Goal: Find specific page/section: Find specific page/section

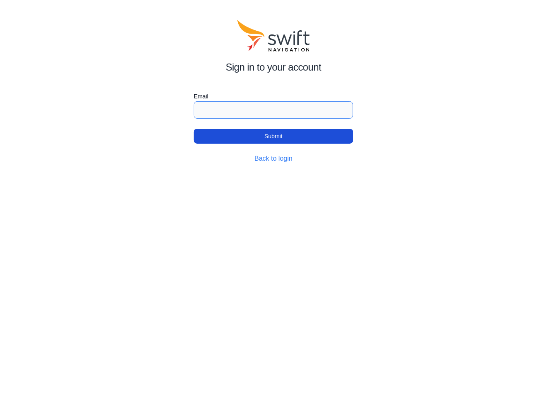
click at [258, 107] on input "Email" at bounding box center [273, 109] width 159 height 17
type input "[PERSON_NAME][EMAIL_ADDRESS][DOMAIN_NAME]"
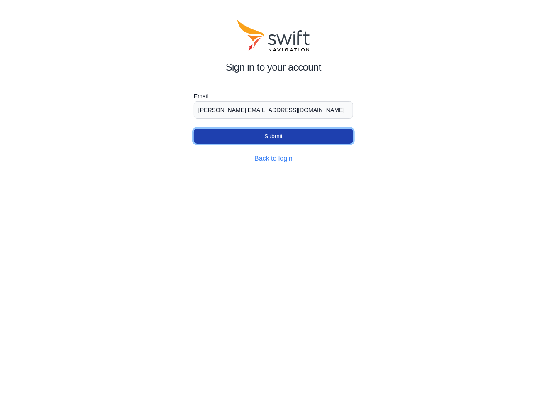
click at [247, 135] on button "Submit" at bounding box center [273, 136] width 159 height 15
click at [266, 134] on button "Submit" at bounding box center [273, 136] width 159 height 15
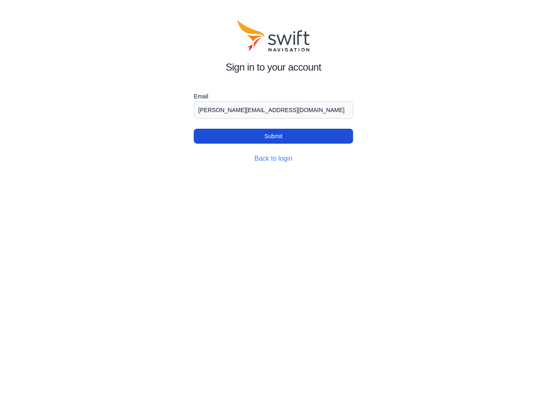
click at [248, 159] on div "Back to login" at bounding box center [273, 159] width 159 height 10
click at [271, 162] on link "Back to login" at bounding box center [273, 158] width 38 height 7
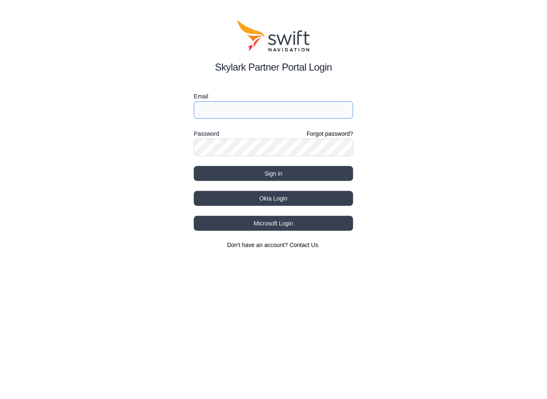
type input "[PERSON_NAME][EMAIL_ADDRESS][DOMAIN_NAME]"
click at [253, 105] on input "[PERSON_NAME][EMAIL_ADDRESS][DOMAIN_NAME]" at bounding box center [273, 109] width 159 height 17
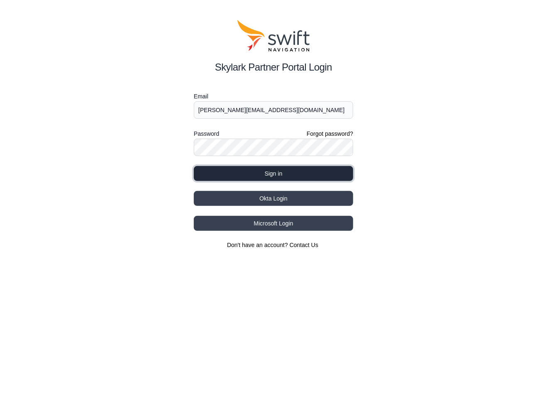
click at [269, 171] on button "Sign in" at bounding box center [273, 173] width 159 height 15
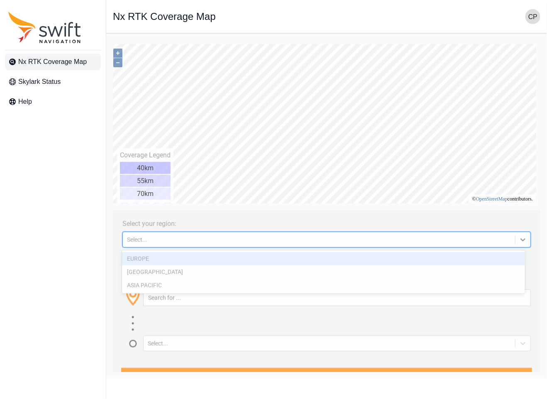
click at [220, 237] on div "Select..." at bounding box center [319, 239] width 384 height 7
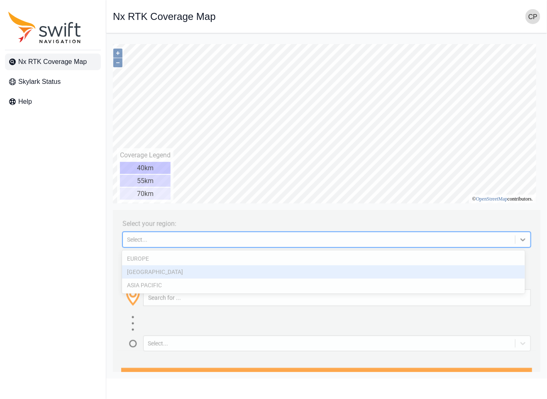
click at [193, 276] on div "[GEOGRAPHIC_DATA]" at bounding box center [323, 271] width 403 height 13
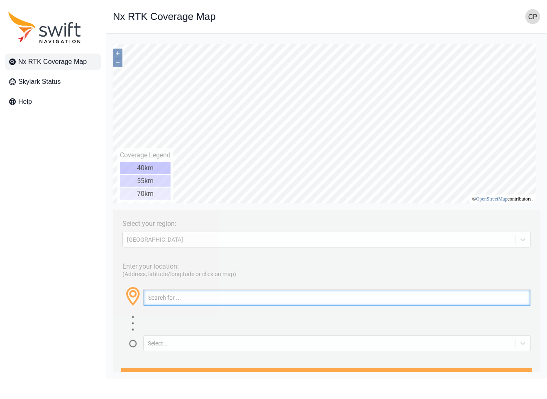
click at [191, 298] on input "text" at bounding box center [336, 297] width 387 height 16
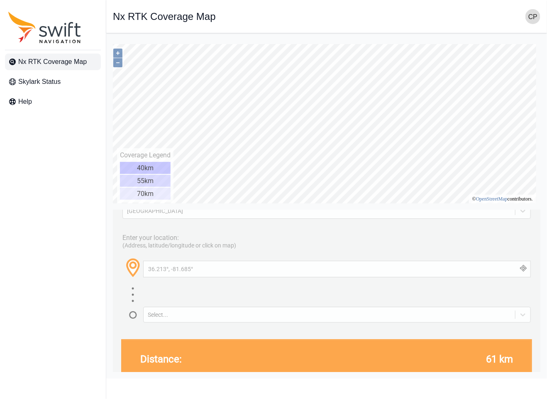
scroll to position [42, 0]
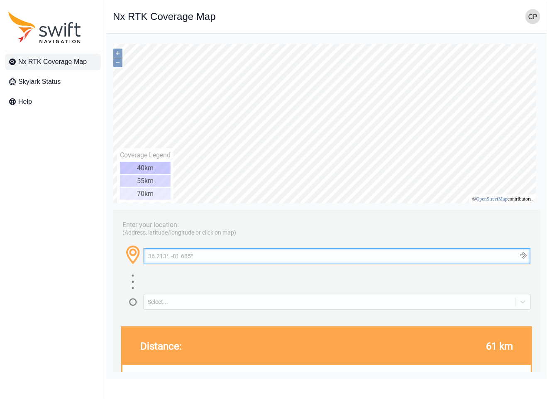
click at [217, 248] on input "36.213°, -81.685°" at bounding box center [336, 256] width 387 height 16
click at [215, 252] on input "36.213°, -81.685°" at bounding box center [336, 256] width 387 height 16
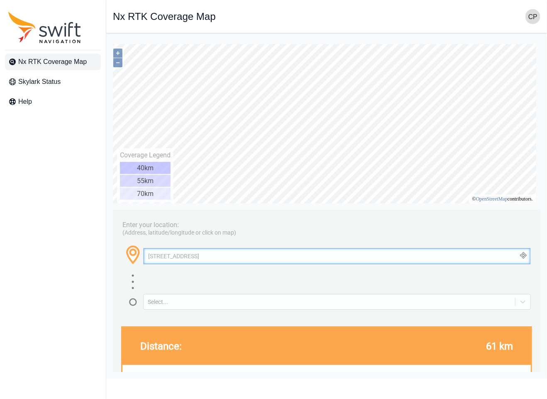
type input "[STREET_ADDRESS]"
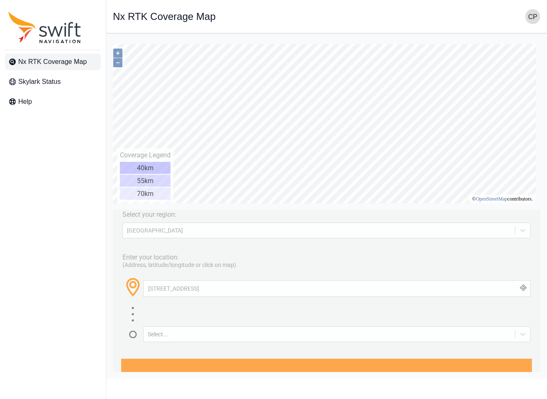
scroll to position [9, 0]
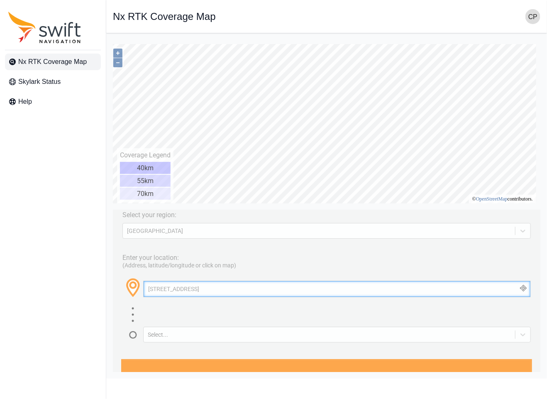
click at [334, 287] on input "[STREET_ADDRESS]" at bounding box center [336, 289] width 387 height 16
drag, startPoint x: 433, startPoint y: 290, endPoint x: 479, endPoint y: 286, distance: 45.9
click at [433, 290] on input "[STREET_ADDRESS]" at bounding box center [336, 289] width 387 height 16
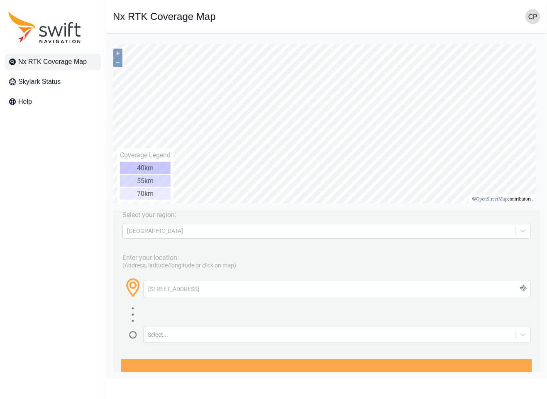
click at [516, 288] on button "button" at bounding box center [523, 289] width 14 height 16
click at [516, 286] on button "button" at bounding box center [523, 289] width 14 height 16
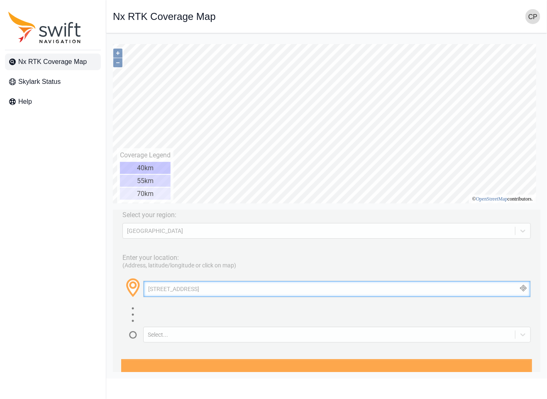
drag, startPoint x: 458, startPoint y: 286, endPoint x: 208, endPoint y: 344, distance: 256.4
click at [112, 39] on html "Select your region: [GEOGRAPHIC_DATA] Enter your location: (Address, latitude/l…" at bounding box center [326, 39] width 428 height 0
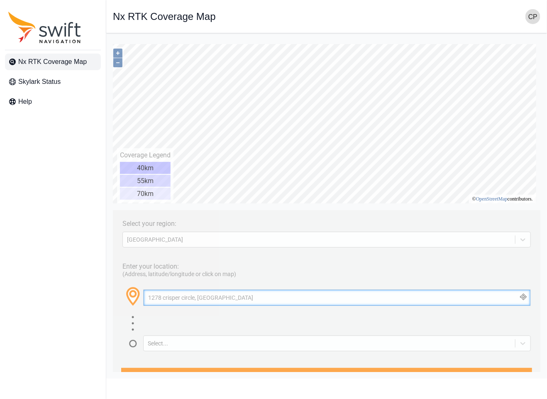
drag, startPoint x: 232, startPoint y: 293, endPoint x: 125, endPoint y: 296, distance: 108.0
click at [125, 296] on div "1278 crisper circle, [GEOGRAPHIC_DATA]" at bounding box center [326, 300] width 408 height 29
paste input "[PERSON_NAME]"
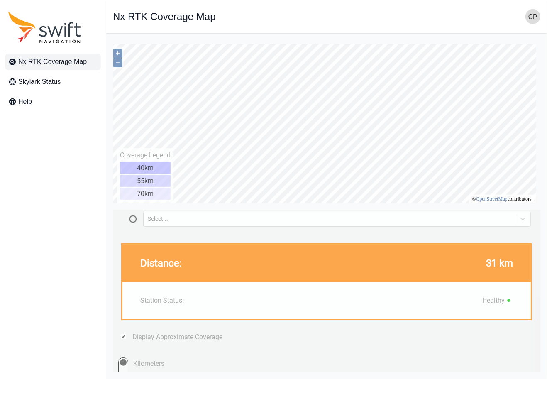
scroll to position [83, 0]
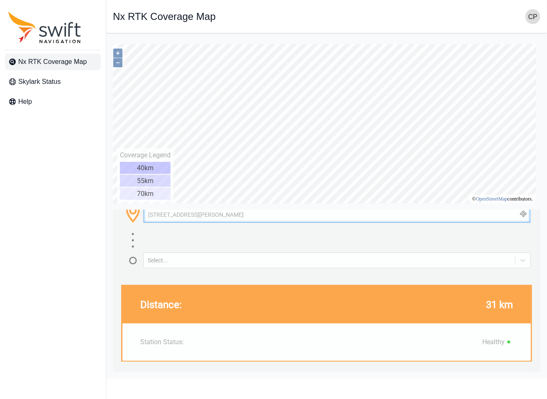
type input "[STREET_ADDRESS][PERSON_NAME]"
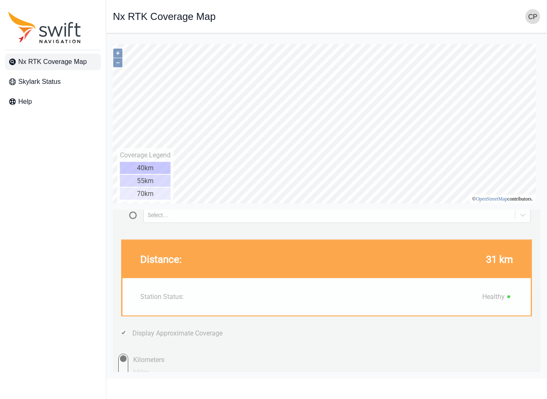
scroll to position [133, 0]
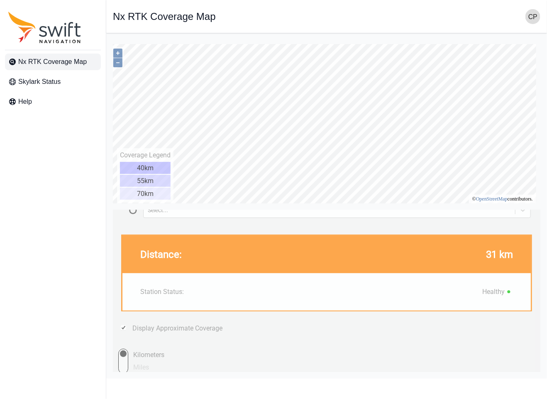
click at [124, 364] on input "Miles" at bounding box center [115, 360] width 25 height 25
radio input "true"
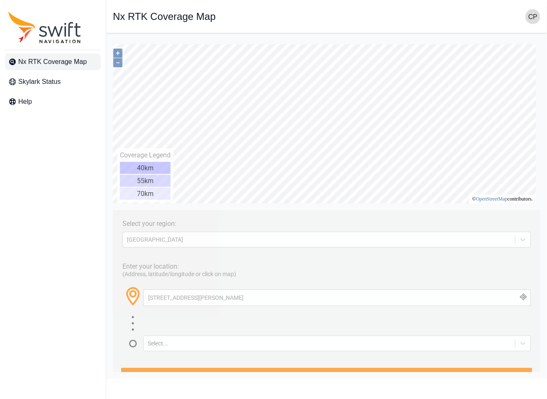
scroll to position [42, 0]
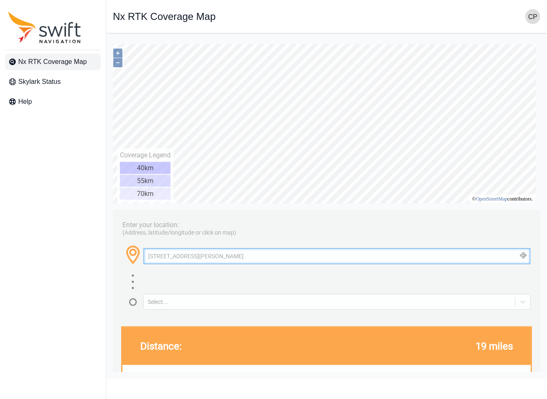
drag, startPoint x: 253, startPoint y: 255, endPoint x: 120, endPoint y: 249, distance: 132.9
click at [120, 249] on div "Enter your location: (Address, latitude/longitude or click on map) [STREET_ADDR…" at bounding box center [326, 262] width 419 height 94
click at [169, 254] on input "tega cay" at bounding box center [336, 256] width 387 height 16
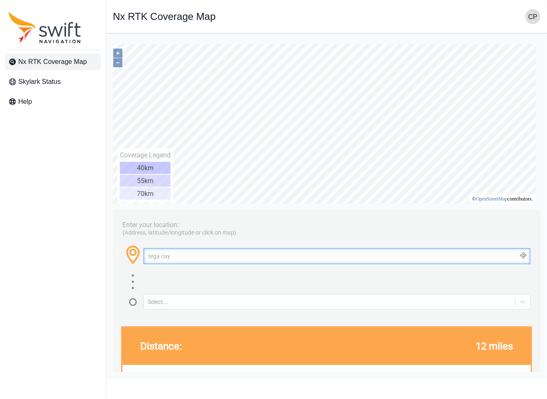
paste input "[STREET_ADDRESS][PERSON_NAME]"
type input "[STREET_ADDRESS][PERSON_NAME]"
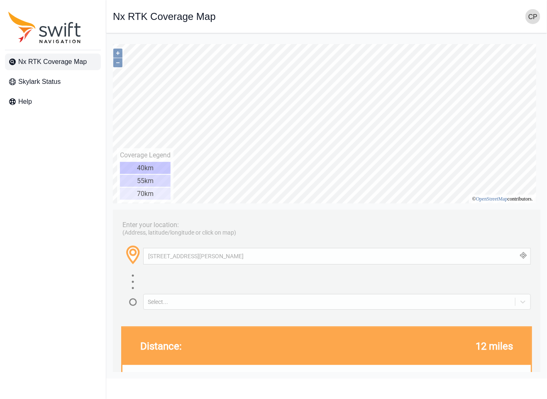
click at [523, 252] on button "button" at bounding box center [523, 256] width 14 height 16
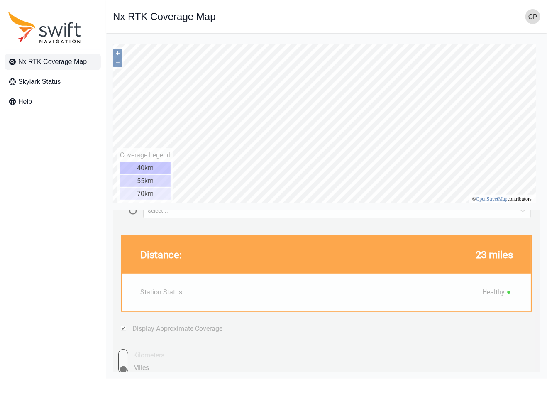
scroll to position [133, 0]
click at [125, 362] on input "Kilometers" at bounding box center [115, 360] width 25 height 25
radio input "true"
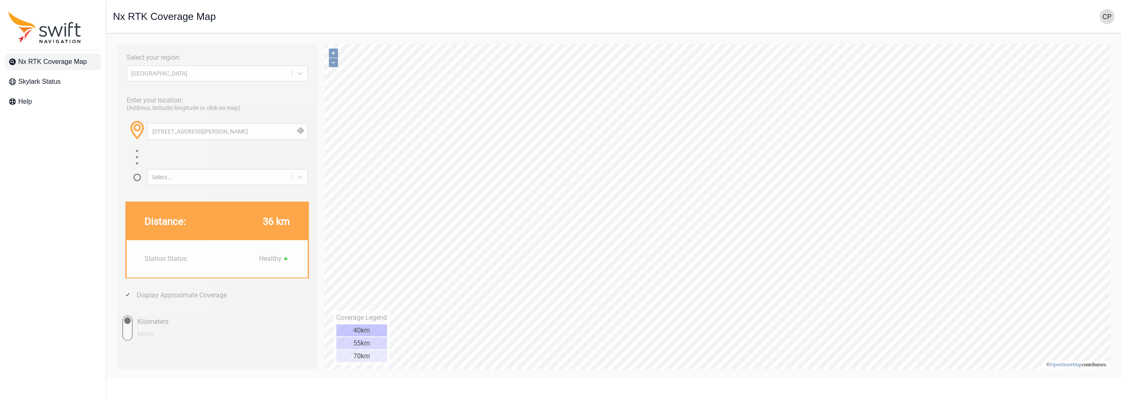
scroll to position [0, 0]
